Goal: Transaction & Acquisition: Purchase product/service

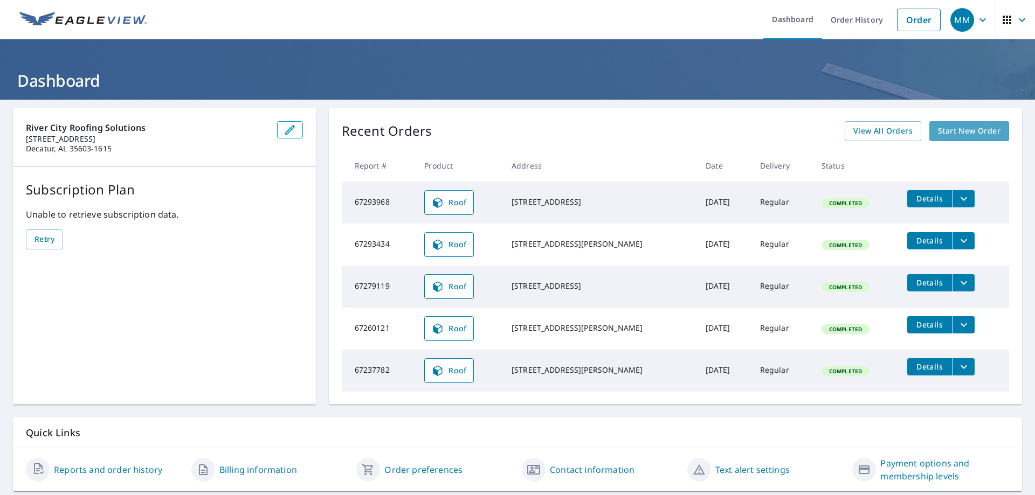
click at [965, 133] on span "Start New Order" at bounding box center [969, 131] width 63 height 13
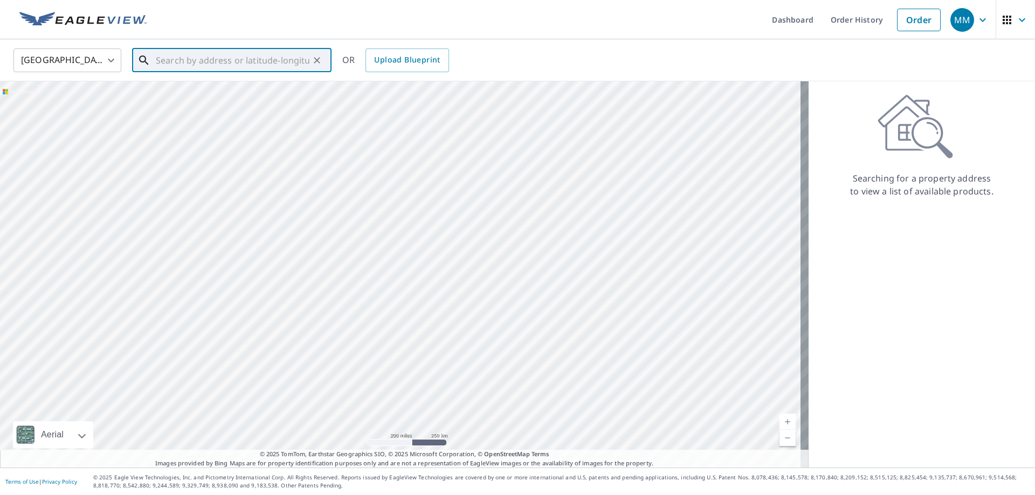
click at [204, 69] on input "text" at bounding box center [233, 60] width 154 height 30
paste input "[STREET_ADDRESS]"
click at [192, 108] on li "[STREET_ADDRESS][PERSON_NAME]" at bounding box center [231, 97] width 199 height 37
type input "[STREET_ADDRESS][PERSON_NAME]"
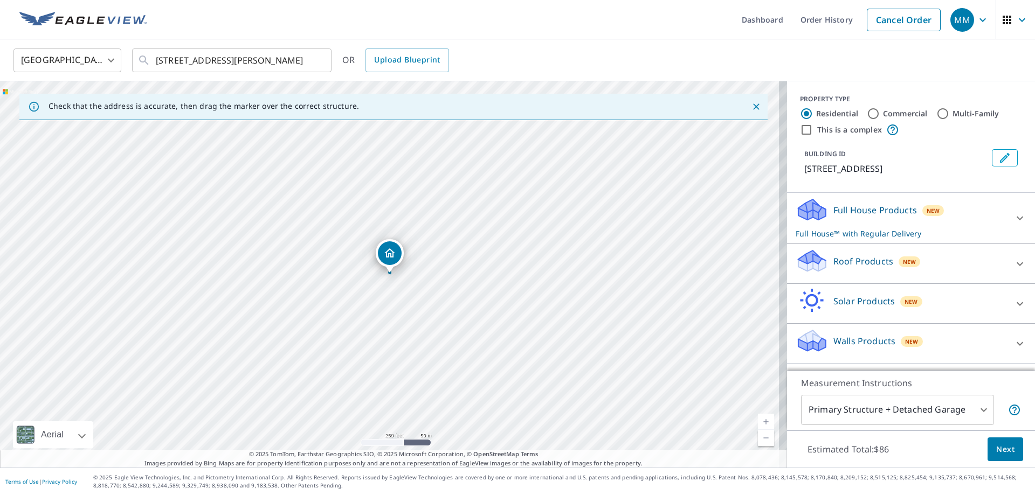
click at [903, 264] on span "New" at bounding box center [909, 262] width 13 height 9
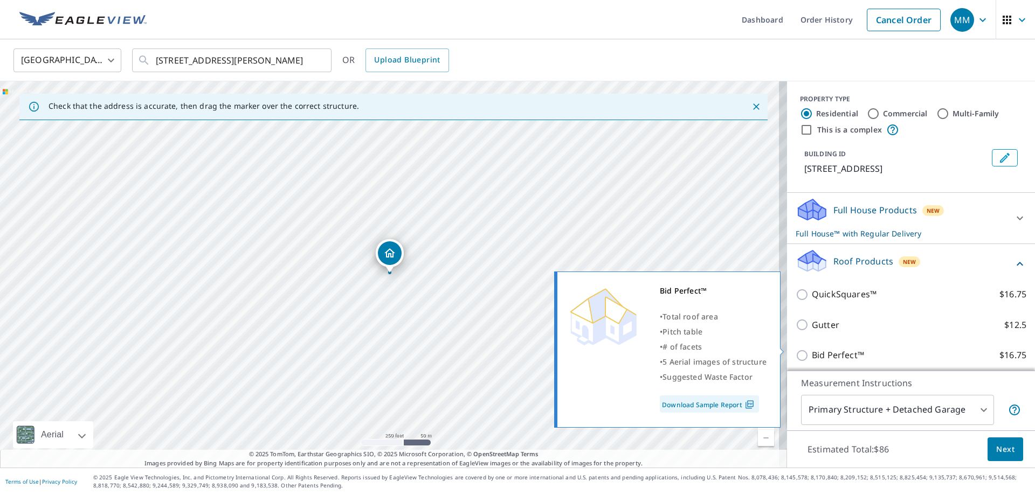
scroll to position [108, 0]
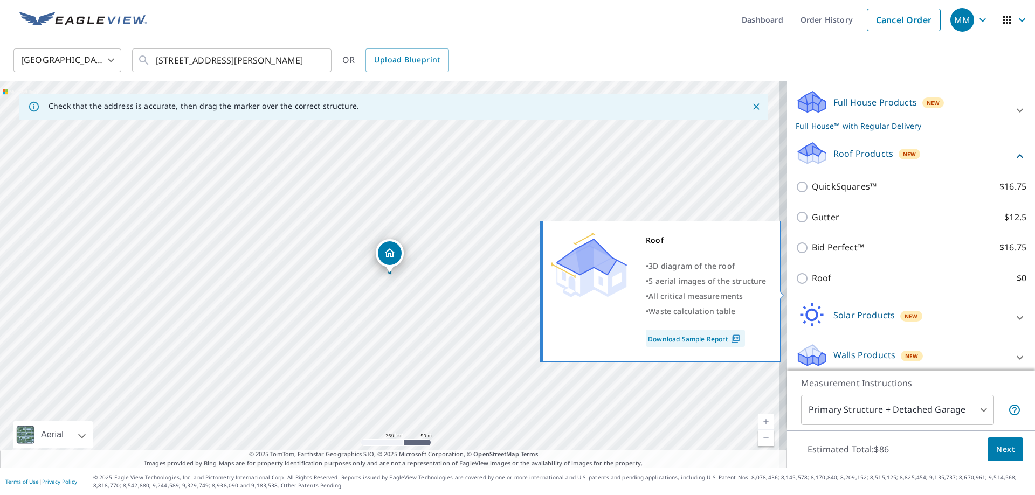
click at [818, 285] on p "Roof" at bounding box center [822, 278] width 20 height 13
click at [812, 285] on input "Roof $0" at bounding box center [804, 278] width 16 height 13
checkbox input "true"
type input "3"
checkbox input "false"
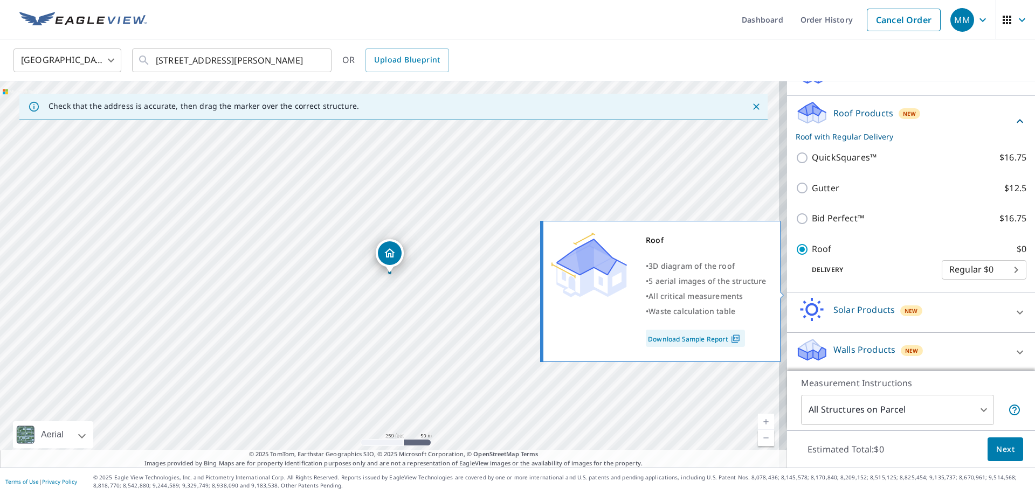
scroll to position [79, 0]
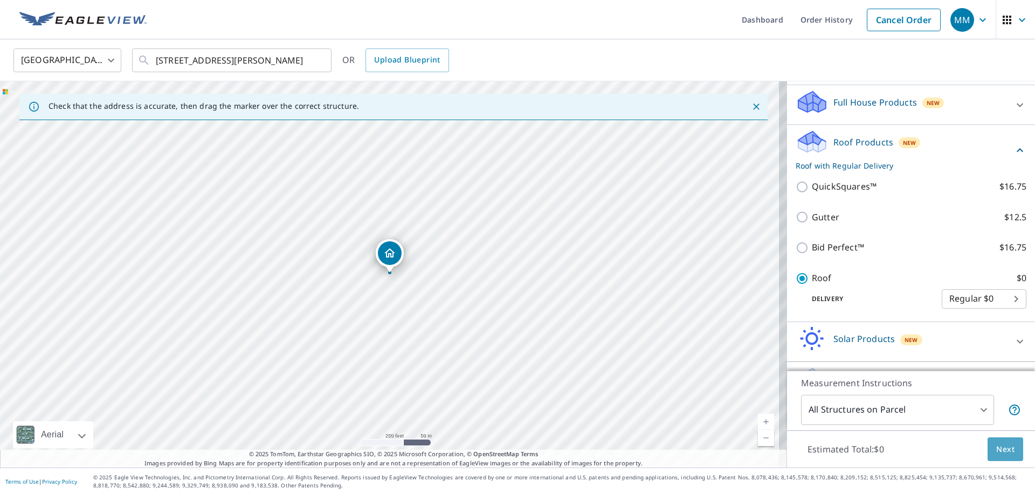
click at [1003, 449] on span "Next" at bounding box center [1005, 449] width 18 height 13
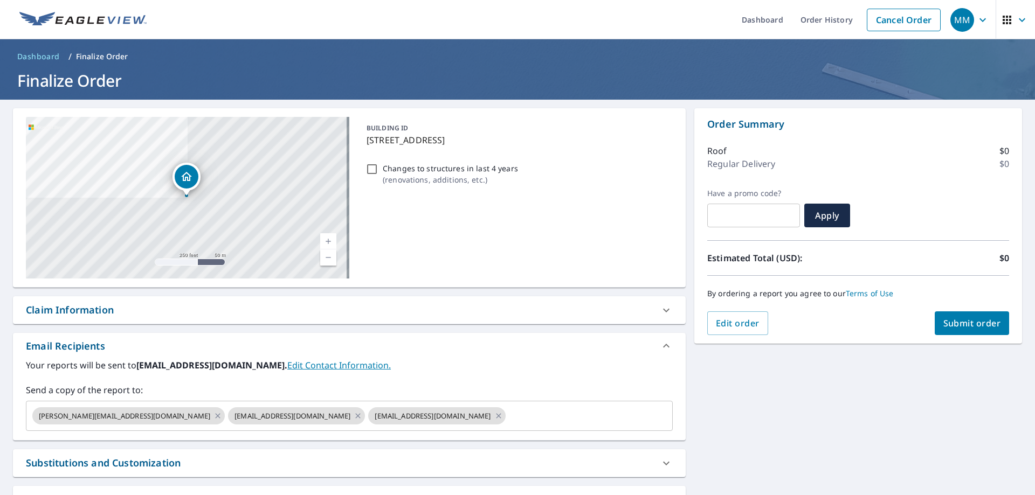
click at [956, 327] on span "Submit order" at bounding box center [972, 324] width 58 height 12
